Goal: Communication & Community: Answer question/provide support

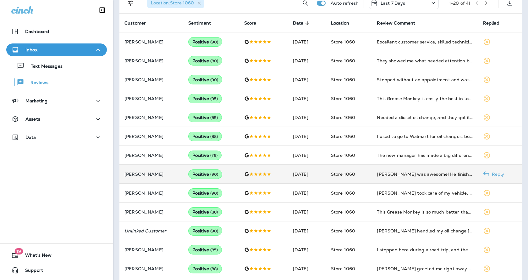
scroll to position [203, 0]
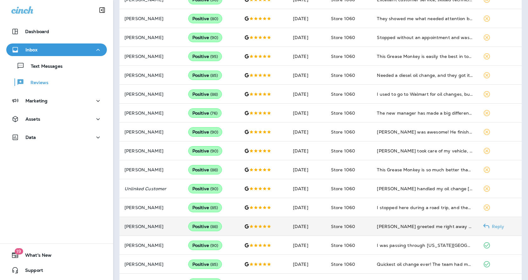
click at [490, 226] on p "Reply" at bounding box center [497, 226] width 15 height 5
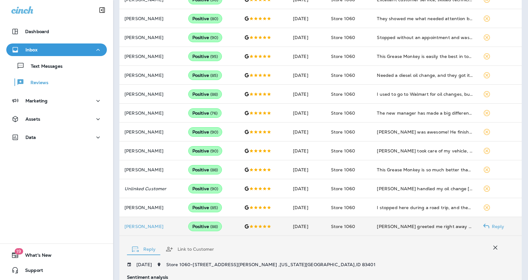
scroll to position [350, 0]
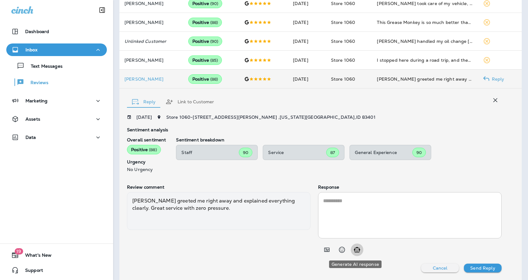
click at [358, 247] on icon "Generate AI response" at bounding box center [357, 250] width 8 height 8
type textarea "**********"
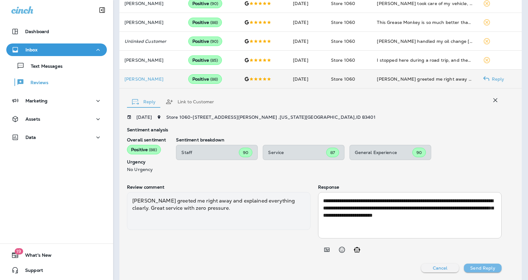
click at [487, 266] on p "Send Reply" at bounding box center [482, 267] width 25 height 5
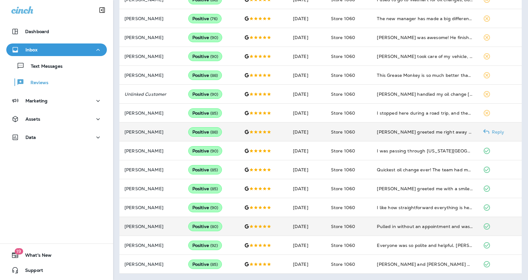
scroll to position [297, 0]
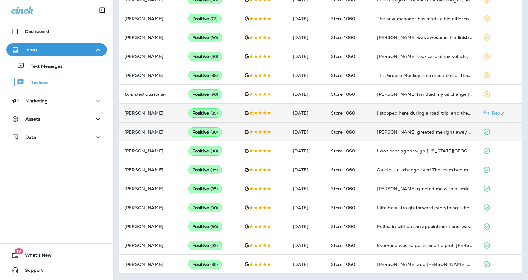
click at [494, 110] on p "Reply" at bounding box center [497, 112] width 15 height 5
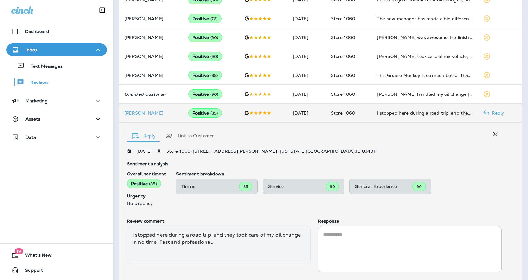
scroll to position [331, 0]
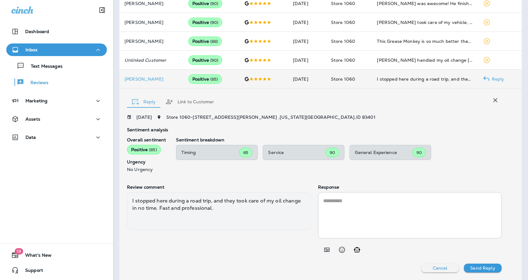
click at [354, 249] on icon "Generate AI response" at bounding box center [357, 249] width 6 height 5
type textarea "**********"
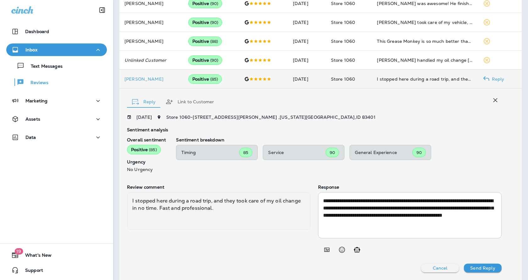
click at [484, 265] on p "Send Reply" at bounding box center [482, 267] width 25 height 5
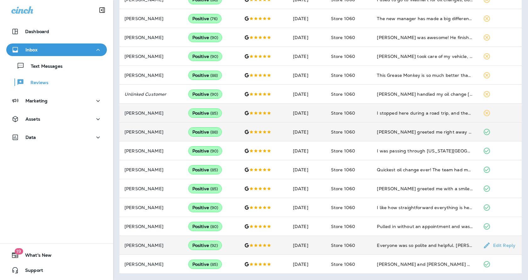
scroll to position [297, 0]
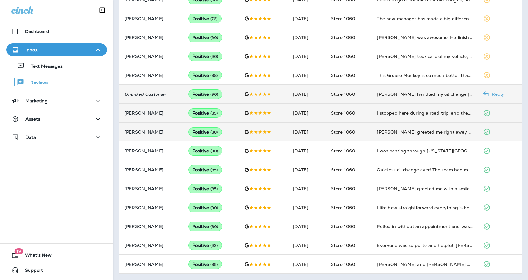
click at [490, 91] on p "Reply" at bounding box center [497, 93] width 15 height 5
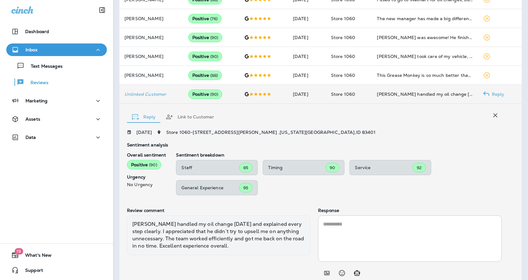
scroll to position [321, 0]
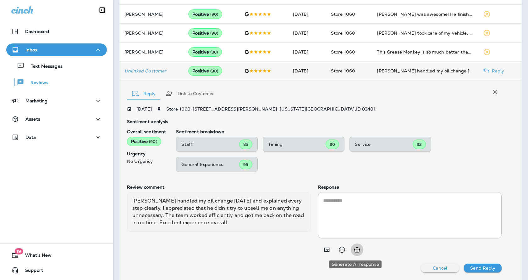
click at [358, 249] on icon "Generate AI response" at bounding box center [357, 250] width 8 height 8
type textarea "**********"
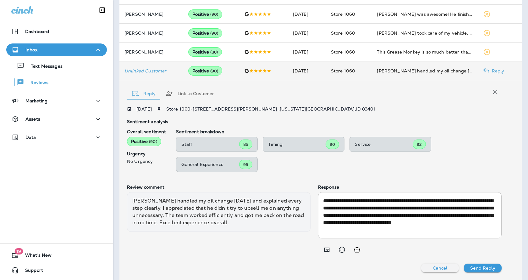
click at [482, 269] on p "Send Reply" at bounding box center [482, 267] width 25 height 5
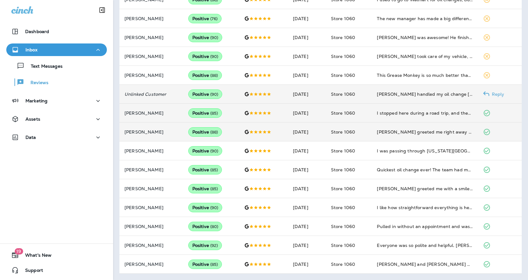
scroll to position [297, 0]
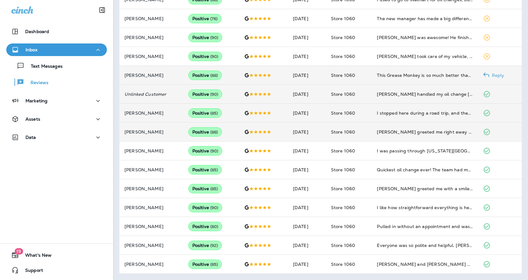
click at [490, 75] on p "Reply" at bounding box center [497, 75] width 15 height 5
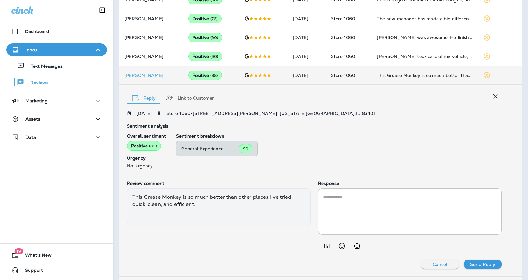
click at [359, 245] on button "Generate AI response" at bounding box center [357, 245] width 13 height 13
type textarea "**********"
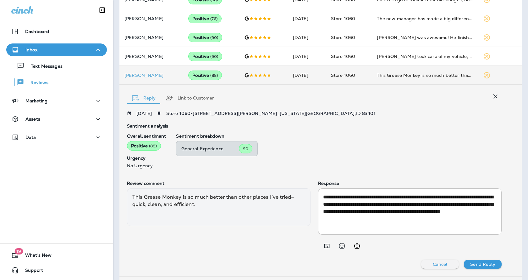
click at [479, 259] on div "**********" at bounding box center [314, 190] width 375 height 158
click at [479, 262] on p "Send Reply" at bounding box center [482, 263] width 25 height 5
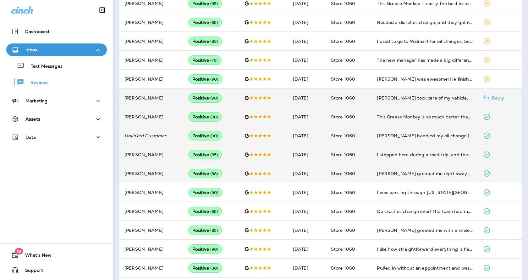
scroll to position [235, 0]
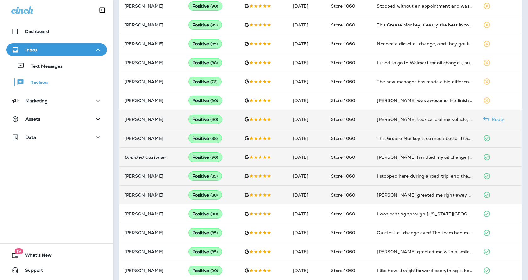
click at [491, 118] on p "Reply" at bounding box center [497, 119] width 15 height 5
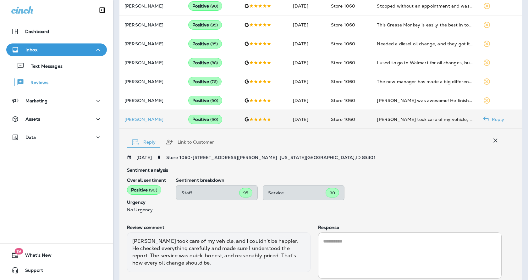
scroll to position [275, 0]
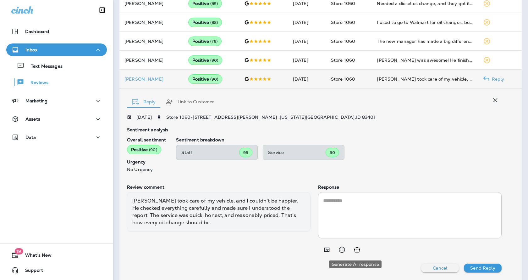
click at [353, 246] on icon "Generate AI response" at bounding box center [357, 250] width 8 height 8
type textarea "**********"
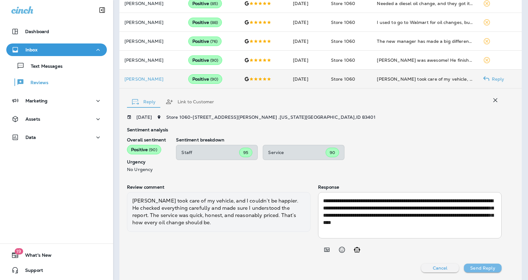
click at [476, 267] on p "Send Reply" at bounding box center [482, 267] width 25 height 5
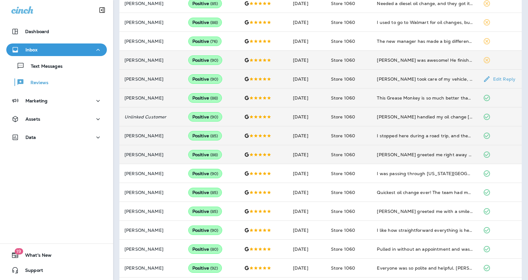
scroll to position [243, 0]
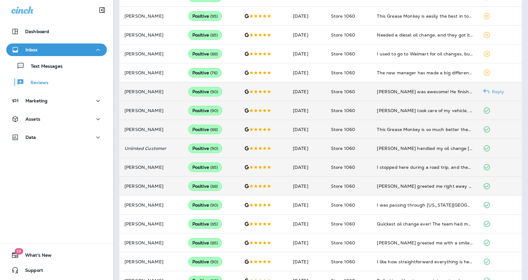
click at [498, 89] on p "Reply" at bounding box center [497, 91] width 15 height 5
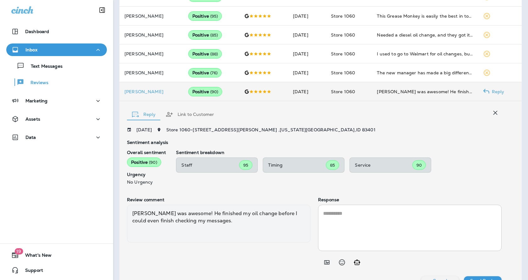
scroll to position [256, 0]
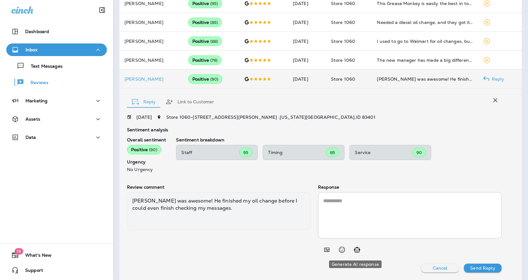
click at [357, 248] on icon "Generate AI response" at bounding box center [357, 249] width 6 height 5
type textarea "**********"
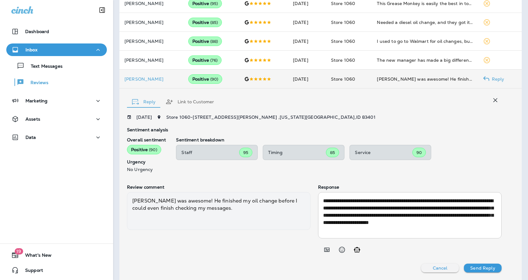
click at [488, 265] on p "Send Reply" at bounding box center [482, 267] width 25 height 5
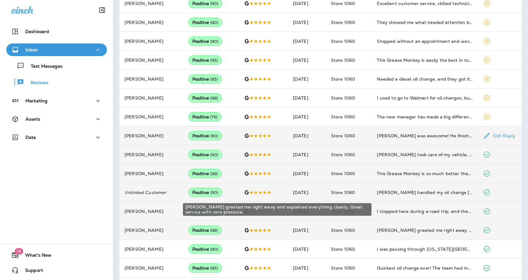
scroll to position [193, 0]
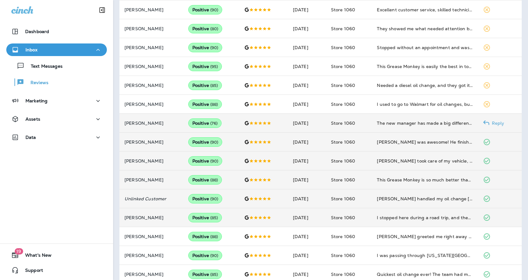
click at [493, 122] on p "Reply" at bounding box center [497, 122] width 15 height 5
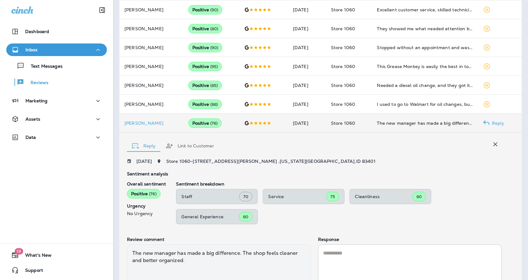
scroll to position [245, 0]
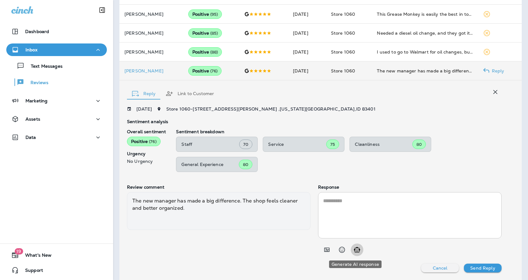
click at [356, 249] on icon "Generate AI response" at bounding box center [357, 249] width 6 height 5
type textarea "**********"
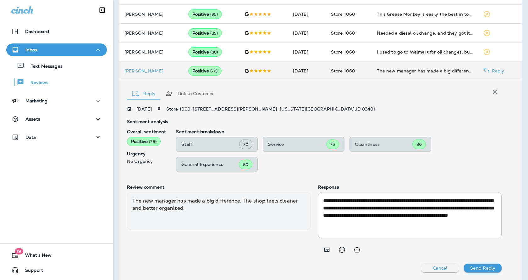
click at [487, 269] on p "Send Reply" at bounding box center [482, 267] width 25 height 5
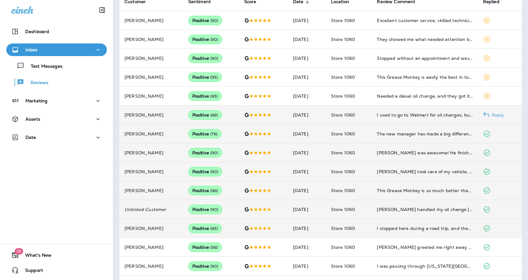
click at [496, 114] on p "Reply" at bounding box center [497, 114] width 15 height 5
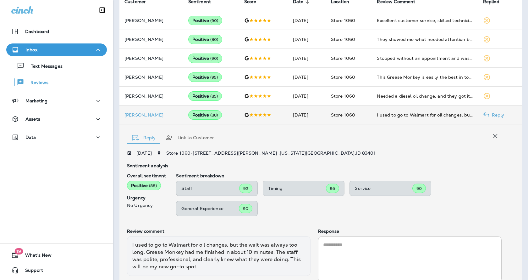
scroll to position [226, 0]
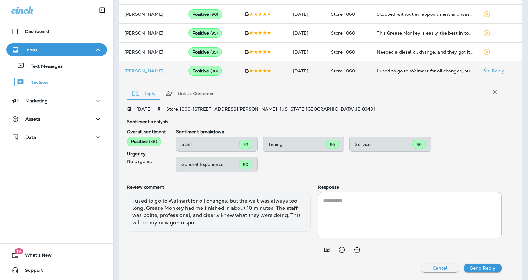
click at [356, 247] on icon "Generate AI response" at bounding box center [357, 250] width 8 height 8
type textarea "**********"
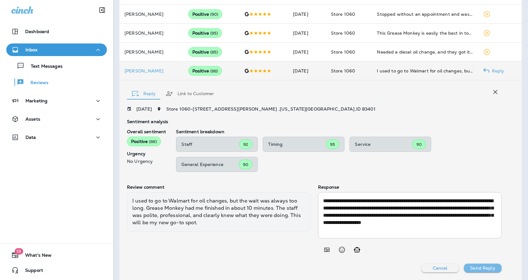
click at [478, 267] on p "Send Reply" at bounding box center [482, 267] width 25 height 5
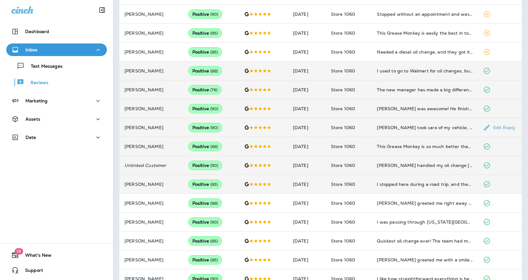
scroll to position [132, 0]
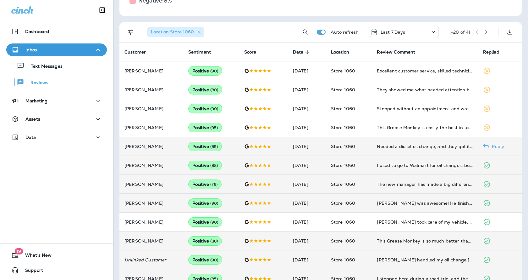
click at [483, 143] on icon at bounding box center [486, 146] width 6 height 6
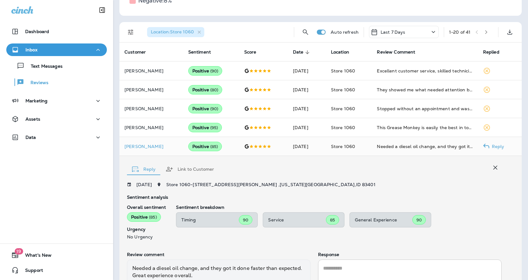
scroll to position [199, 0]
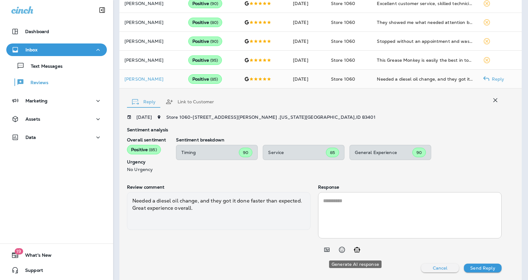
click at [357, 248] on icon "Generate AI response" at bounding box center [357, 250] width 8 height 8
type textarea "**********"
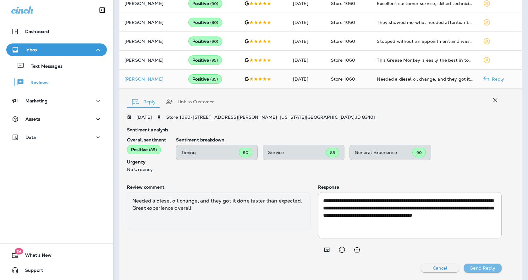
click at [486, 267] on p "Send Reply" at bounding box center [482, 267] width 25 height 5
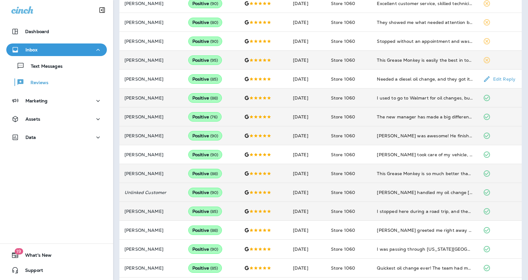
scroll to position [105, 0]
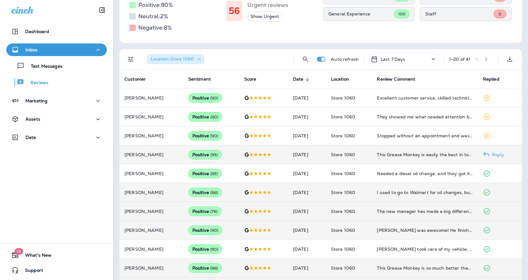
click at [490, 154] on p "Reply" at bounding box center [497, 154] width 15 height 5
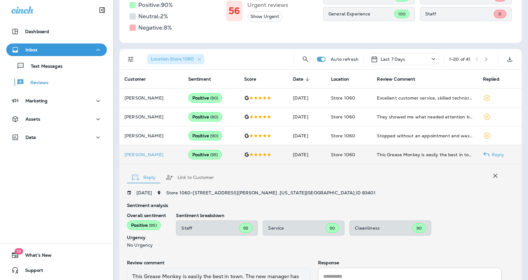
scroll to position [180, 0]
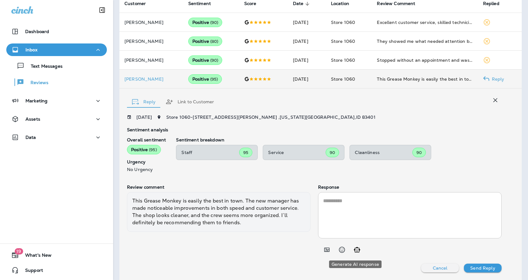
click at [354, 251] on icon "Generate AI response" at bounding box center [357, 249] width 6 height 5
type textarea "**********"
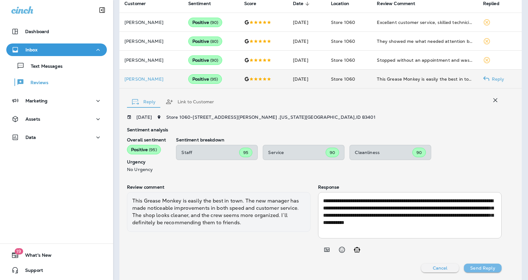
click at [486, 265] on p "Send Reply" at bounding box center [482, 267] width 25 height 5
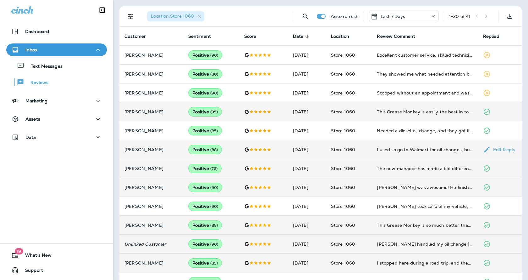
scroll to position [86, 0]
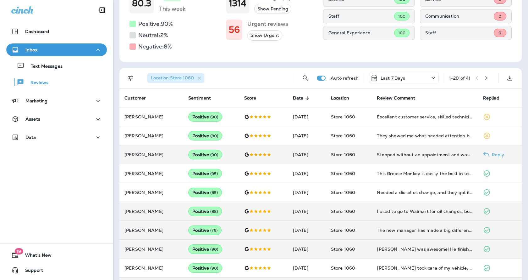
click at [495, 152] on p "Reply" at bounding box center [497, 154] width 15 height 5
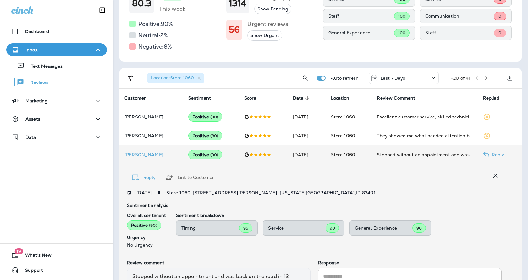
scroll to position [162, 0]
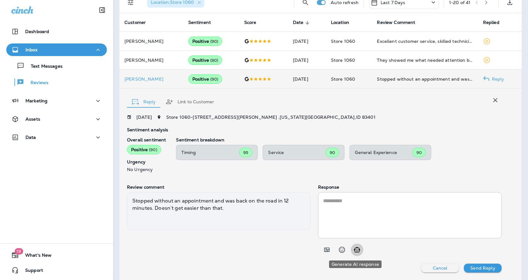
click at [356, 252] on icon "Generate AI response" at bounding box center [357, 250] width 8 height 8
type textarea "**********"
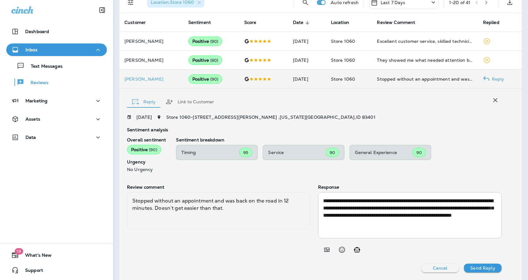
click at [478, 267] on p "Send Reply" at bounding box center [482, 267] width 25 height 5
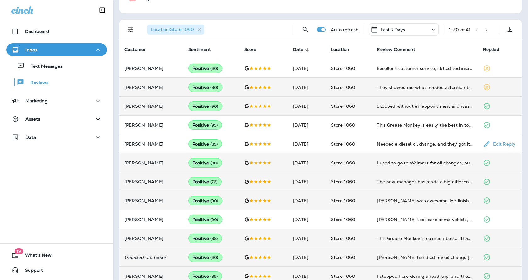
scroll to position [67, 0]
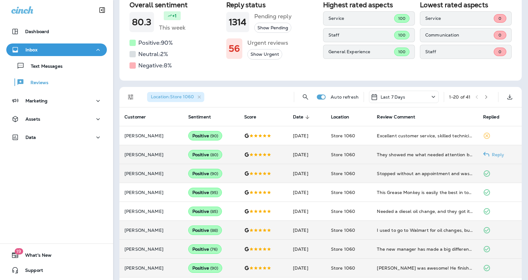
click at [490, 154] on p "Reply" at bounding box center [497, 154] width 15 height 5
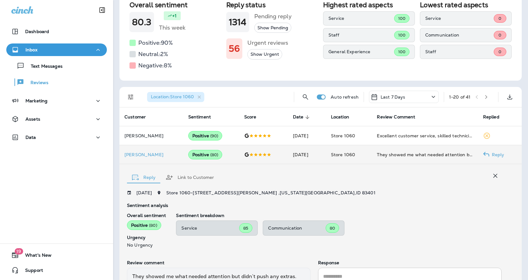
scroll to position [143, 0]
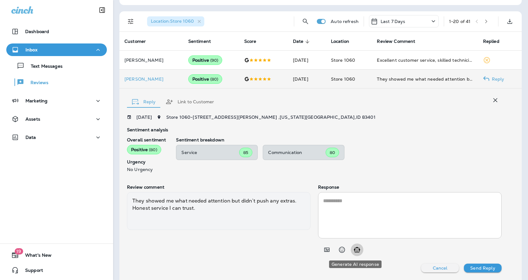
click at [354, 246] on icon "Generate AI response" at bounding box center [357, 250] width 8 height 8
type textarea "**********"
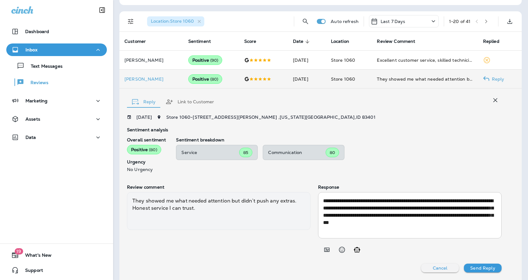
click at [479, 267] on p "Send Reply" at bounding box center [482, 267] width 25 height 5
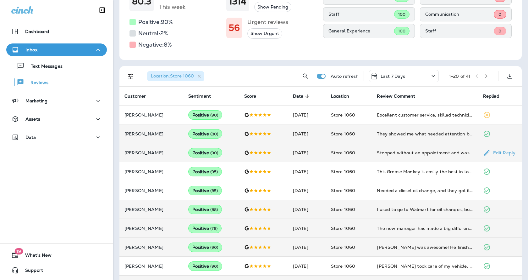
scroll to position [80, 0]
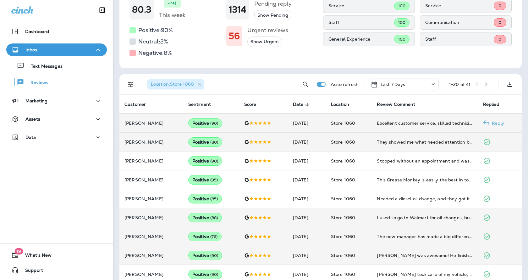
click at [491, 124] on p "Reply" at bounding box center [497, 122] width 15 height 5
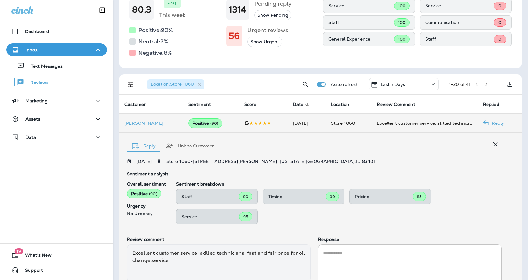
scroll to position [132, 0]
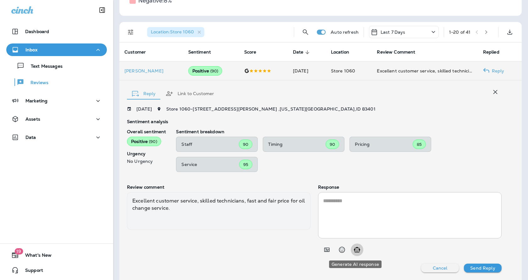
click at [360, 249] on button "Generate AI response" at bounding box center [357, 249] width 13 height 13
type textarea "**********"
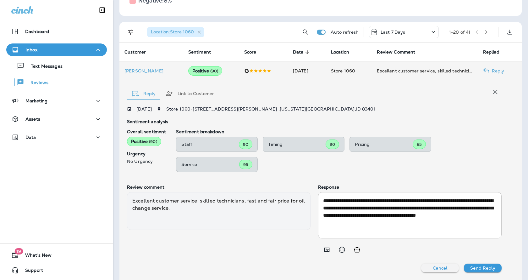
click at [475, 267] on p "Send Reply" at bounding box center [482, 267] width 25 height 5
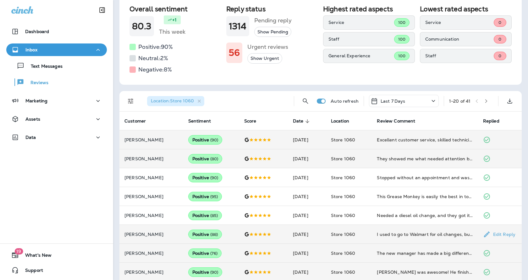
scroll to position [0, 0]
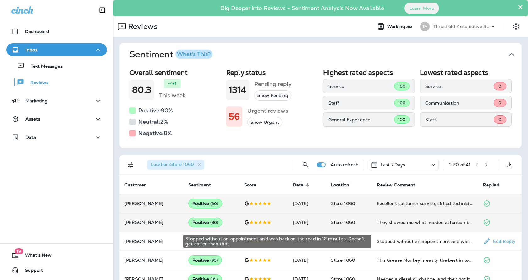
drag, startPoint x: 392, startPoint y: 242, endPoint x: 283, endPoint y: 142, distance: 148.0
click at [283, 142] on div "Overall sentiment 80.3 +1 This week Positive: 90 % Neutral: 2 % Negative: 8 % R…" at bounding box center [320, 107] width 402 height 82
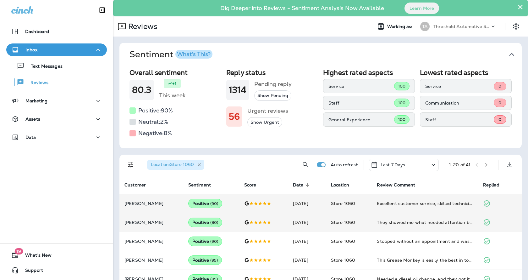
click at [198, 164] on icon "button" at bounding box center [199, 164] width 5 height 5
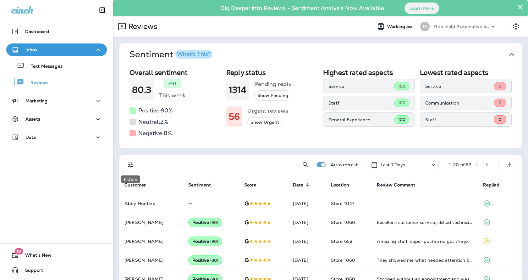
click at [130, 163] on icon "Filters" at bounding box center [131, 165] width 8 height 8
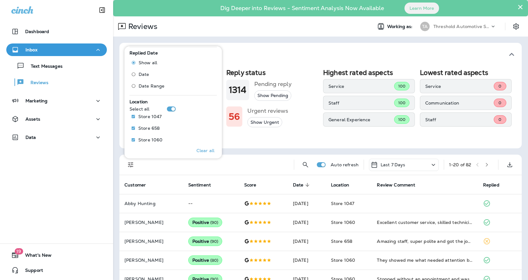
scroll to position [284, 0]
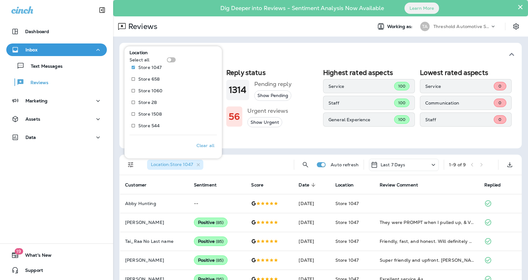
click at [292, 52] on span "Sentiment What's This?" at bounding box center [318, 54] width 377 height 11
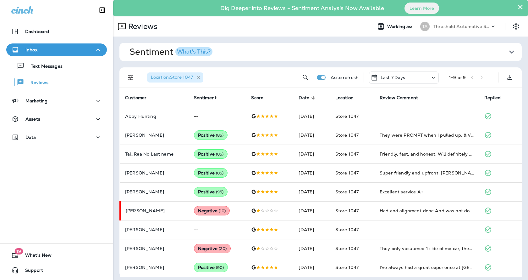
click at [198, 76] on icon "button" at bounding box center [198, 77] width 5 height 5
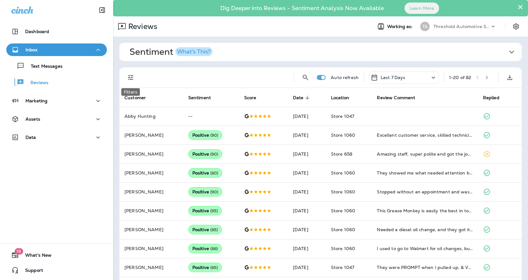
click at [128, 76] on icon "Filters" at bounding box center [131, 78] width 8 height 8
click at [129, 76] on icon "Filters" at bounding box center [131, 78] width 8 height 8
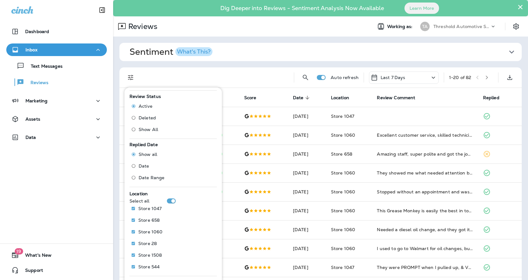
scroll to position [186, 0]
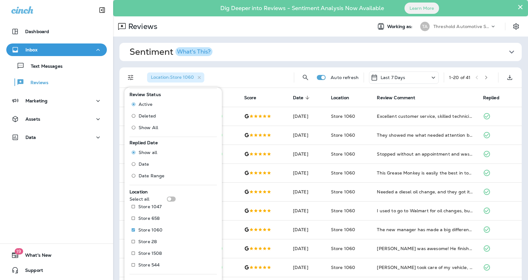
click at [254, 70] on div "Location : Store 1060" at bounding box center [215, 77] width 147 height 20
